Goal: Transaction & Acquisition: Purchase product/service

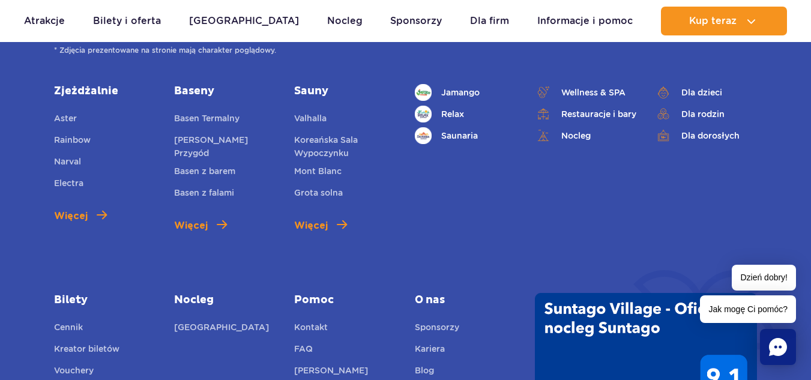
scroll to position [1590, 0]
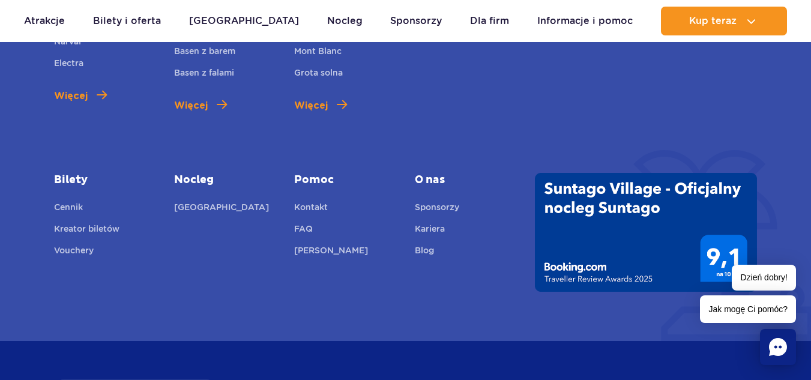
click at [68, 175] on link "Bilety" at bounding box center [105, 180] width 102 height 14
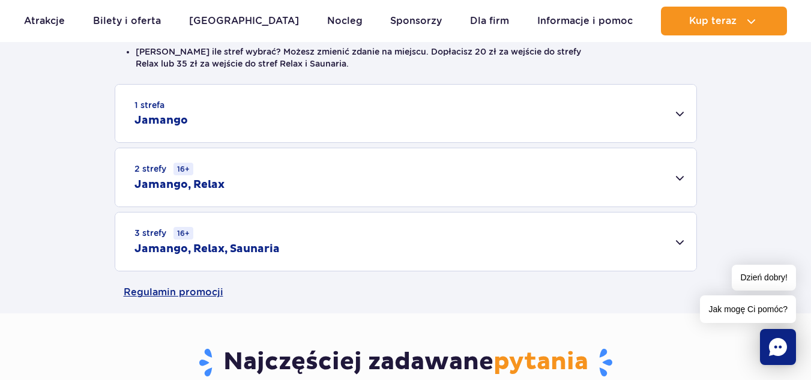
scroll to position [420, 0]
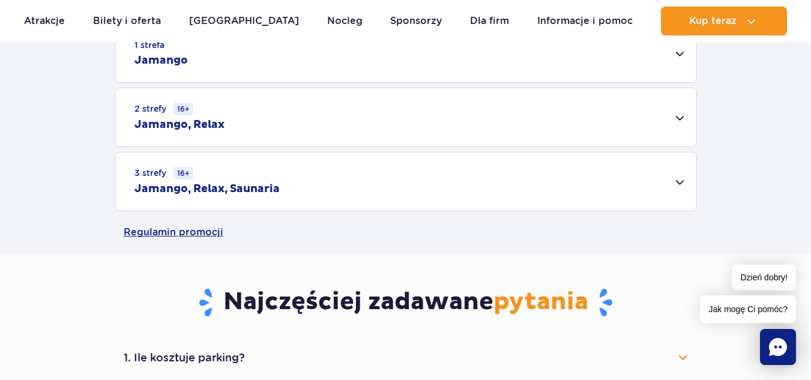
click at [678, 182] on div "3 strefy 16+ Jamango, Relax, Saunaria" at bounding box center [405, 181] width 581 height 58
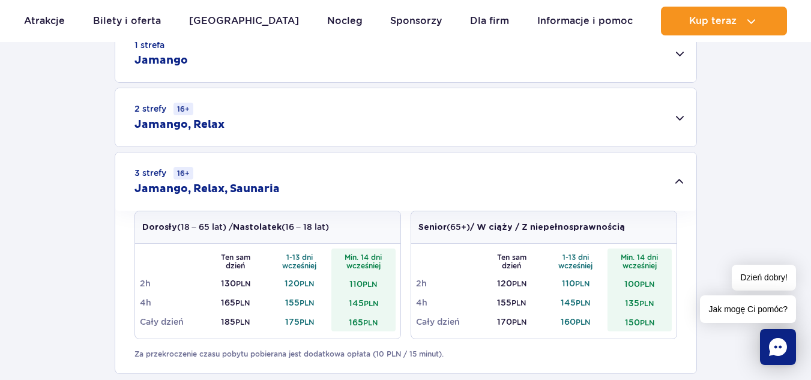
scroll to position [540, 0]
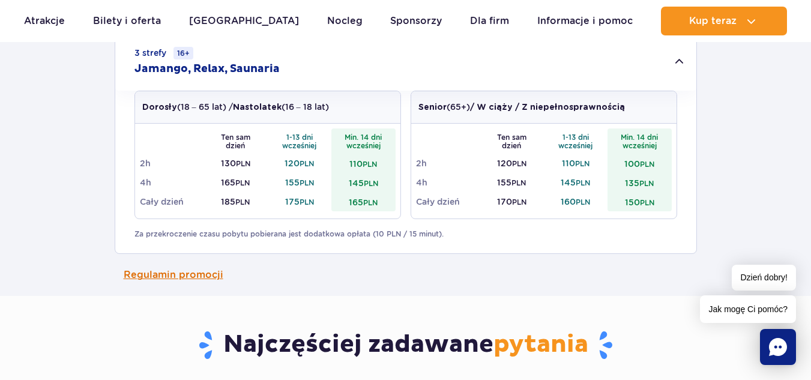
click at [176, 277] on link "Regulamin promocji" at bounding box center [406, 275] width 564 height 42
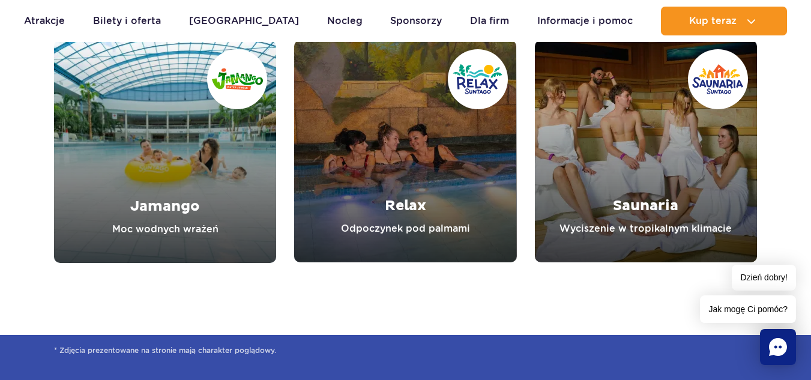
scroll to position [1070, 0]
